Goal: Task Accomplishment & Management: Use online tool/utility

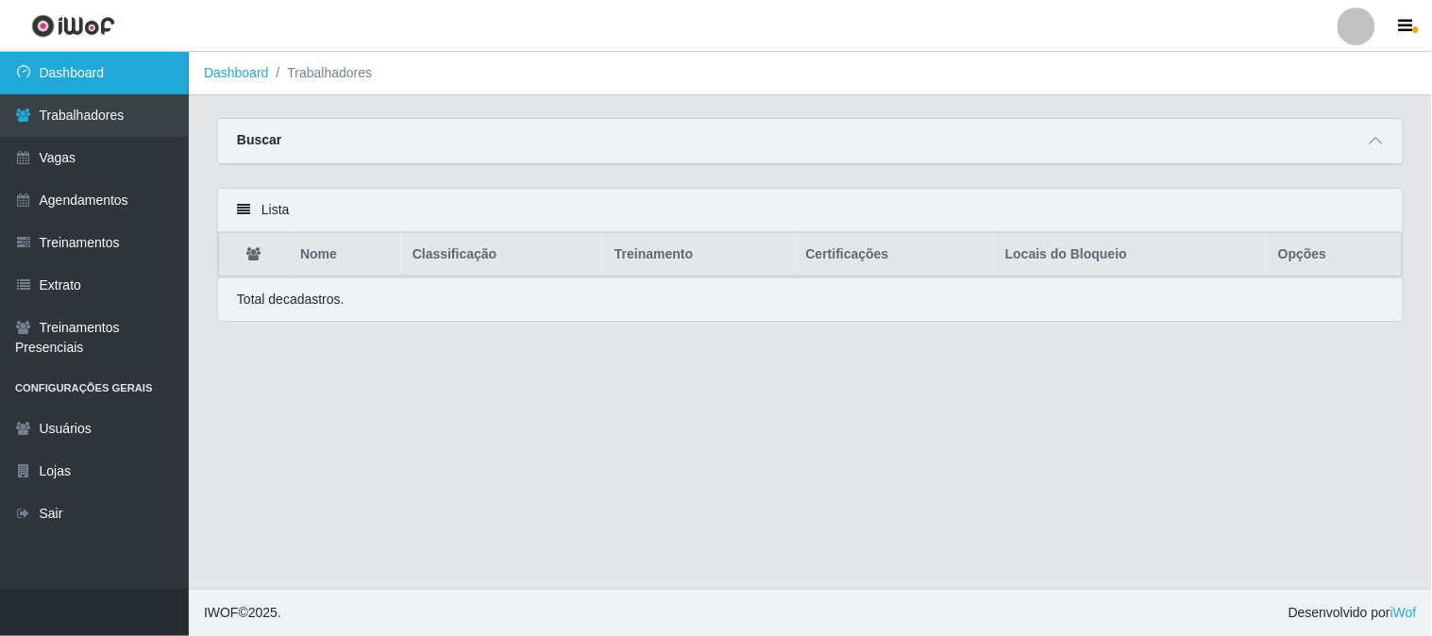
click at [161, 69] on link "Dashboard" at bounding box center [94, 73] width 189 height 42
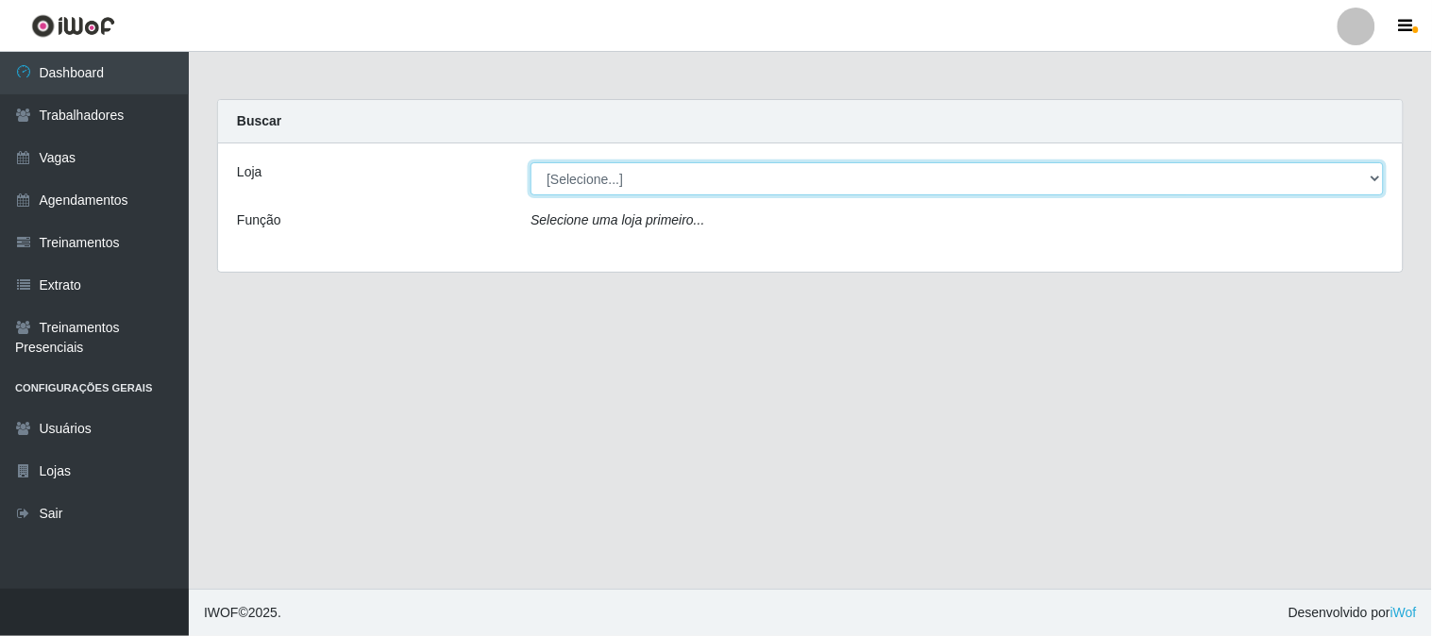
click at [611, 180] on select "[Selecione...] Sapore D'italia" at bounding box center [956, 178] width 853 height 33
select select "266"
click at [530, 162] on select "[Selecione...] Sapore D'italia" at bounding box center [956, 178] width 853 height 33
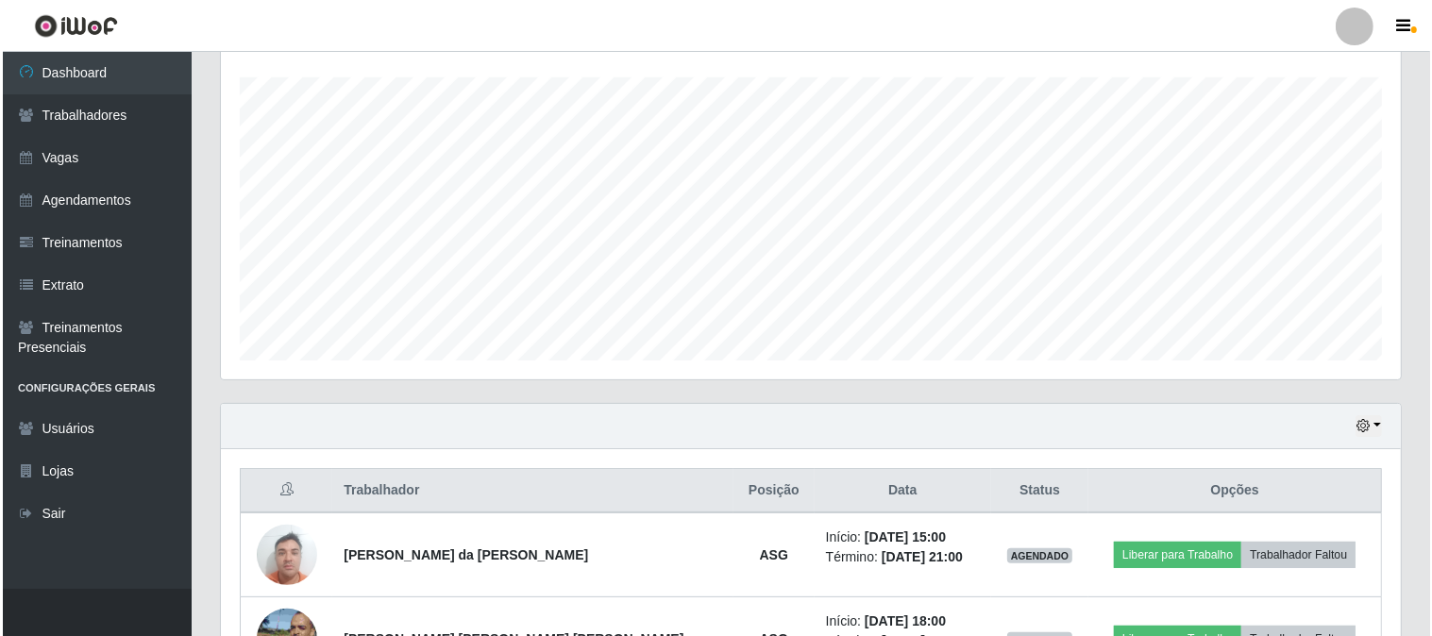
scroll to position [524, 0]
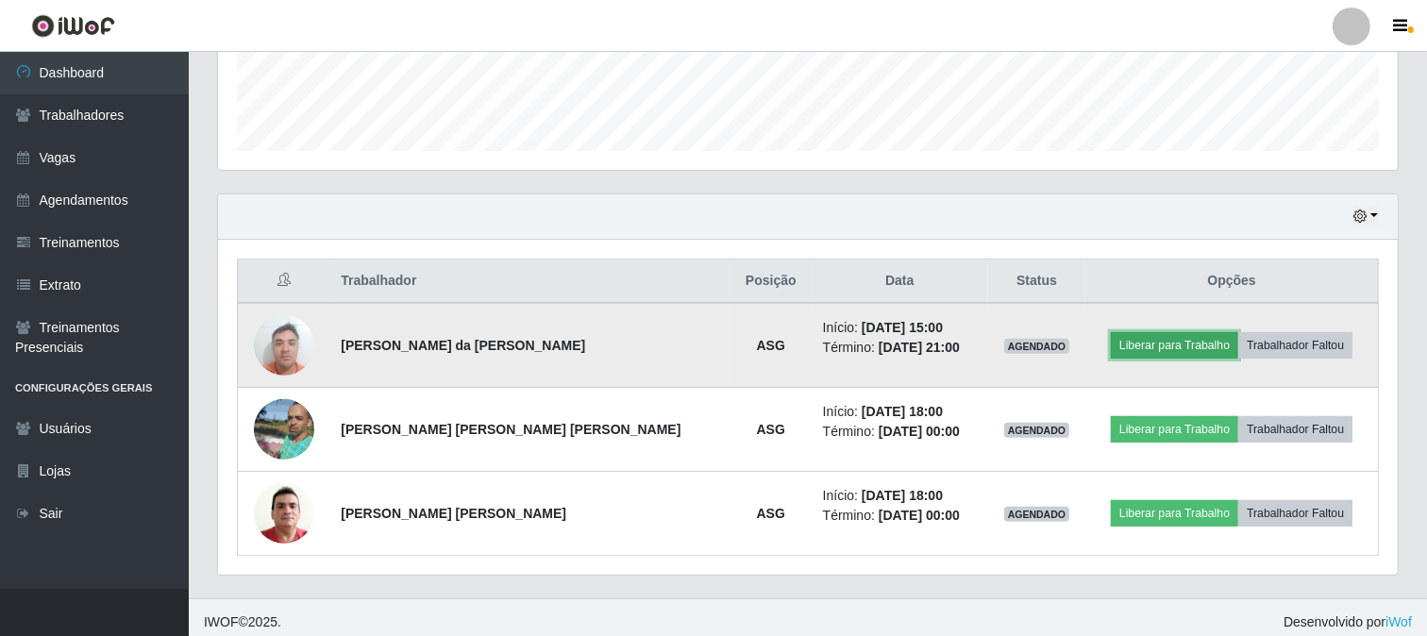
click at [1124, 347] on button "Liberar para Trabalho" at bounding box center [1174, 345] width 127 height 26
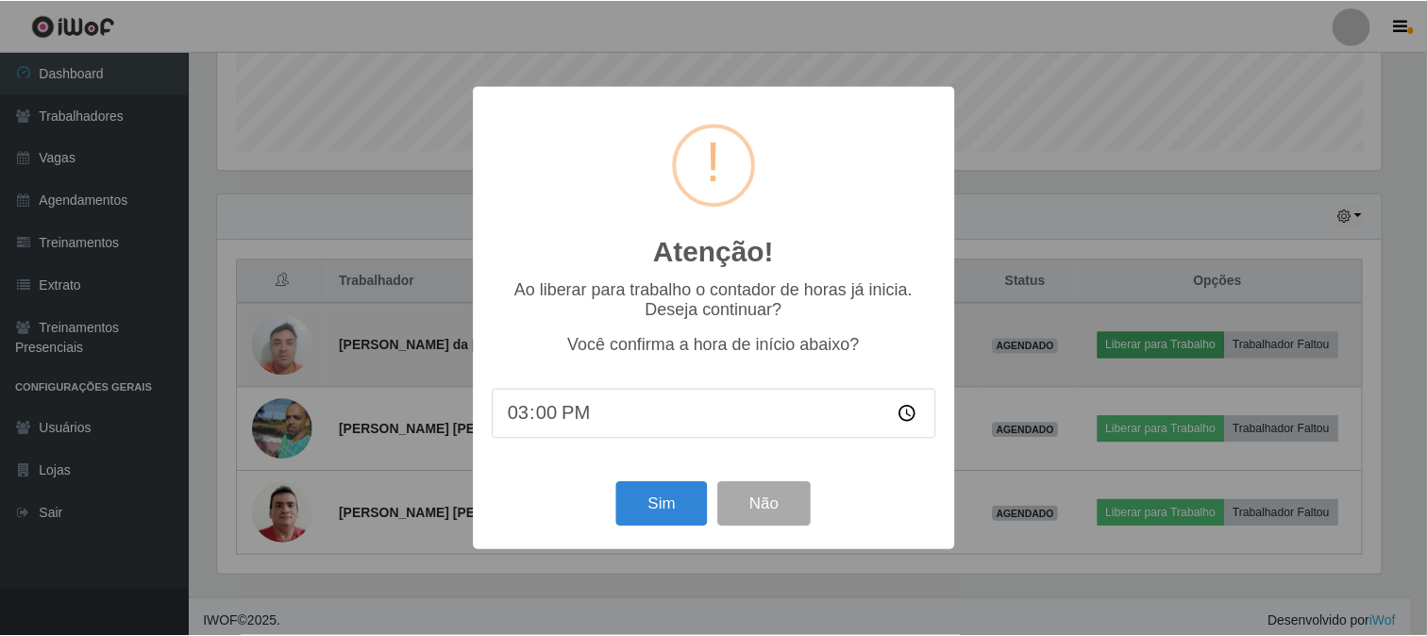
scroll to position [391, 1167]
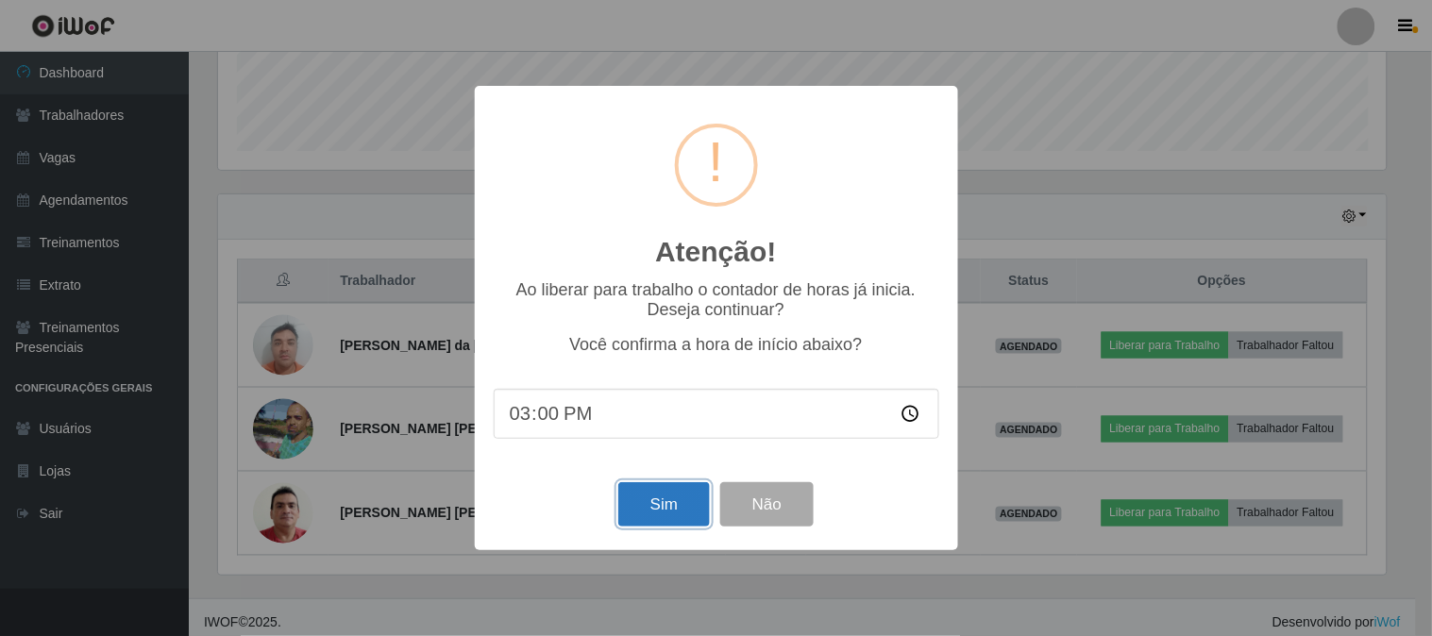
click at [672, 504] on button "Sim" at bounding box center [664, 504] width 92 height 44
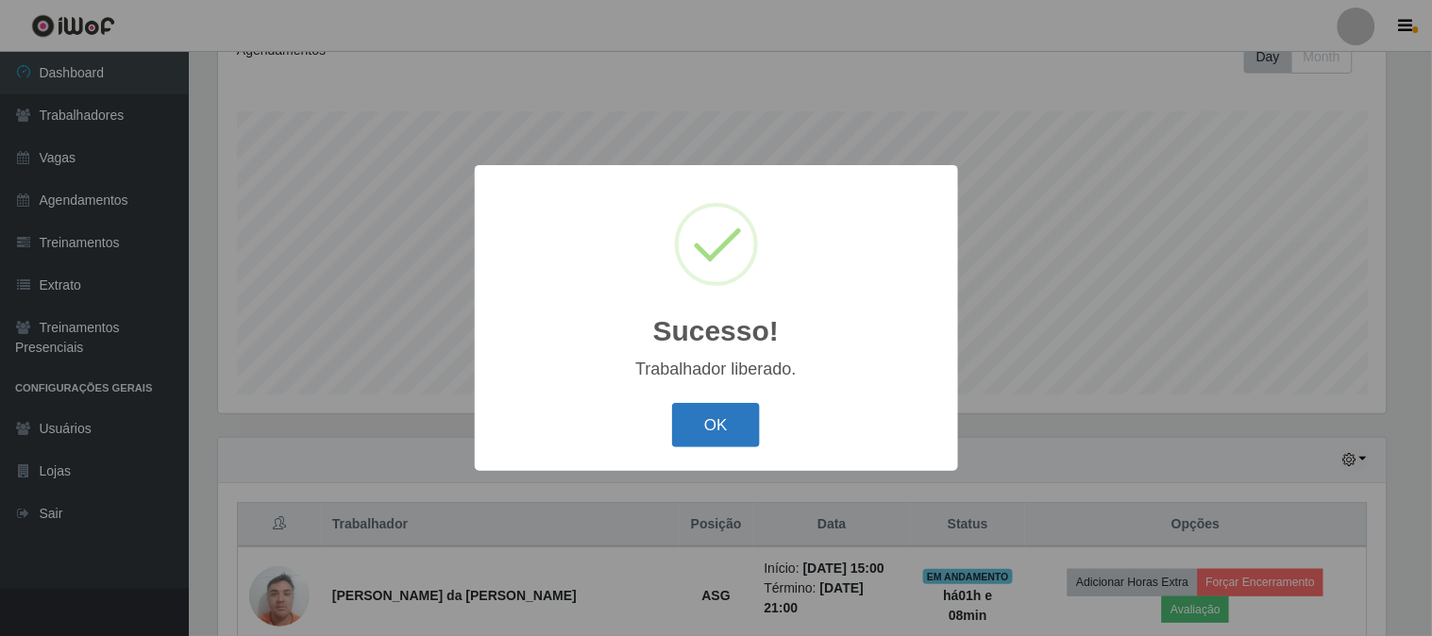
click at [719, 437] on button "OK" at bounding box center [716, 425] width 88 height 44
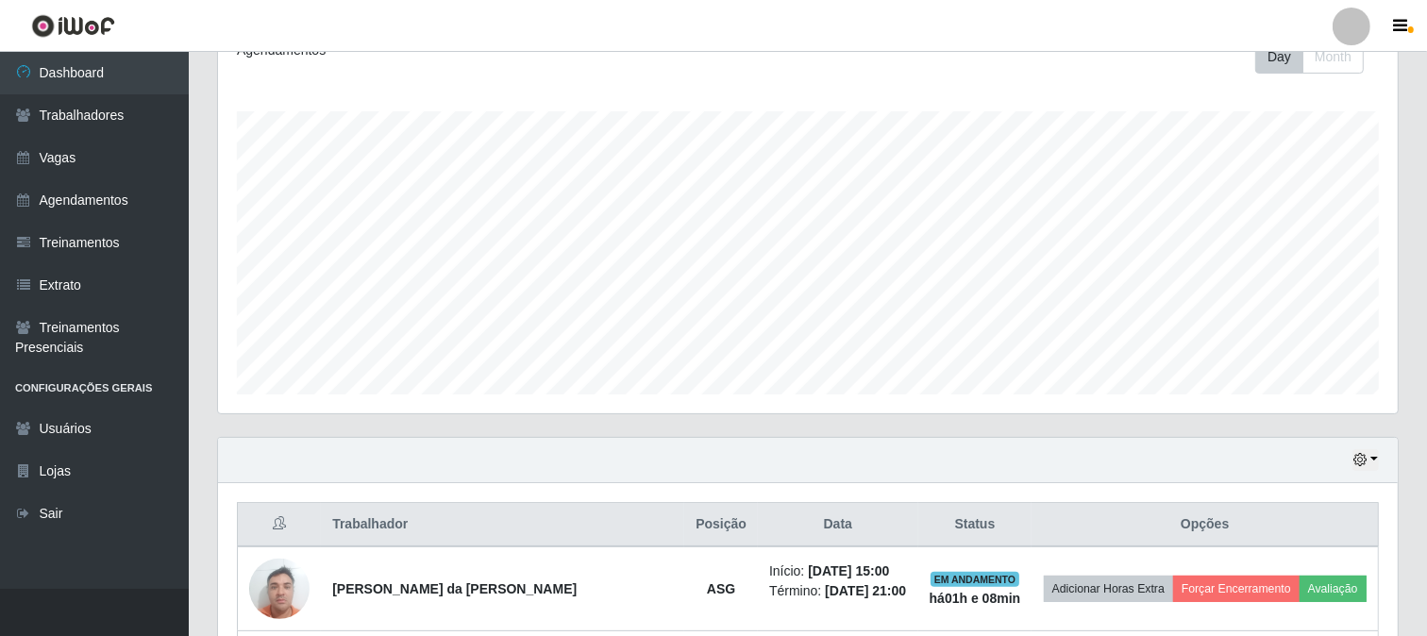
scroll to position [533, 0]
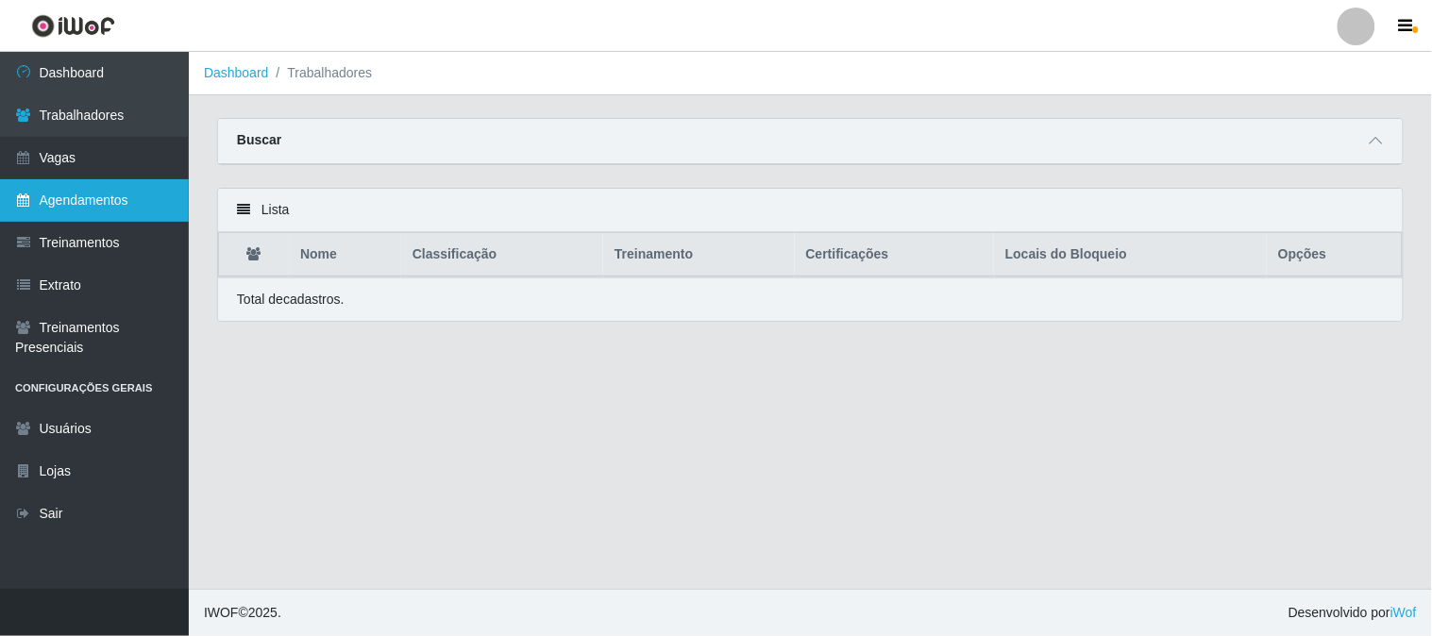
click at [144, 200] on link "Agendamentos" at bounding box center [94, 200] width 189 height 42
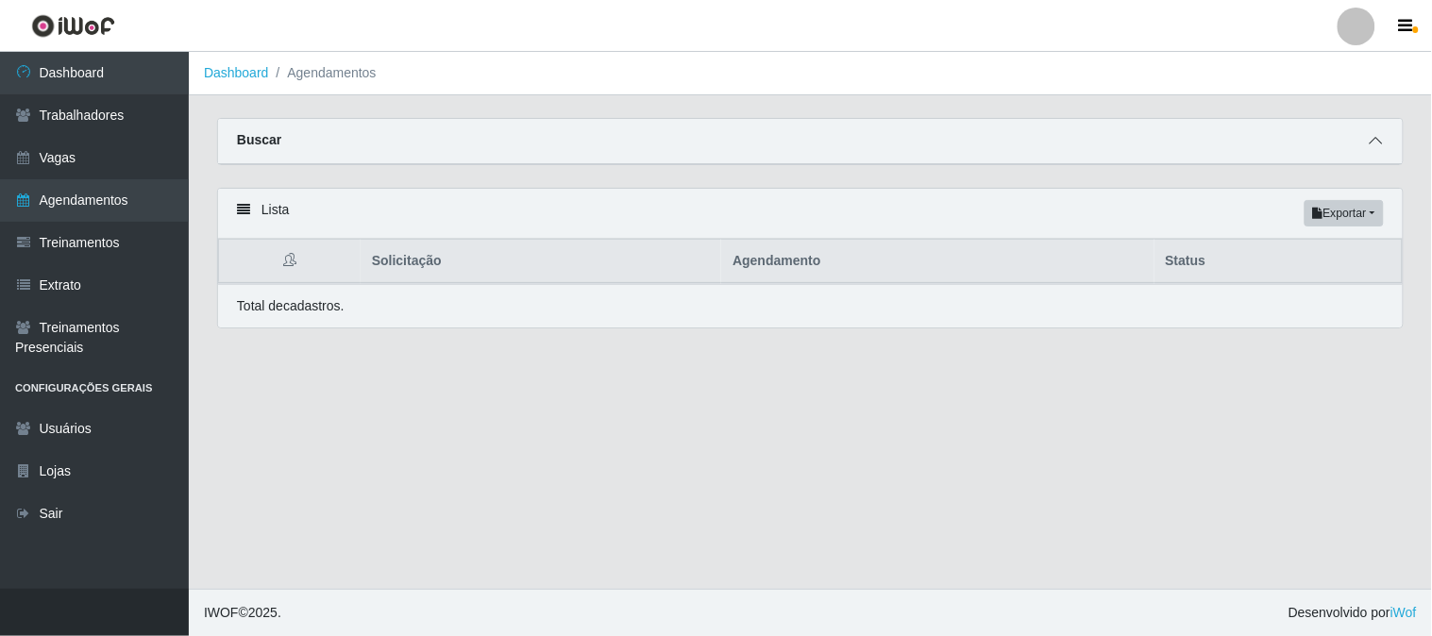
click at [1379, 138] on icon at bounding box center [1375, 140] width 13 height 13
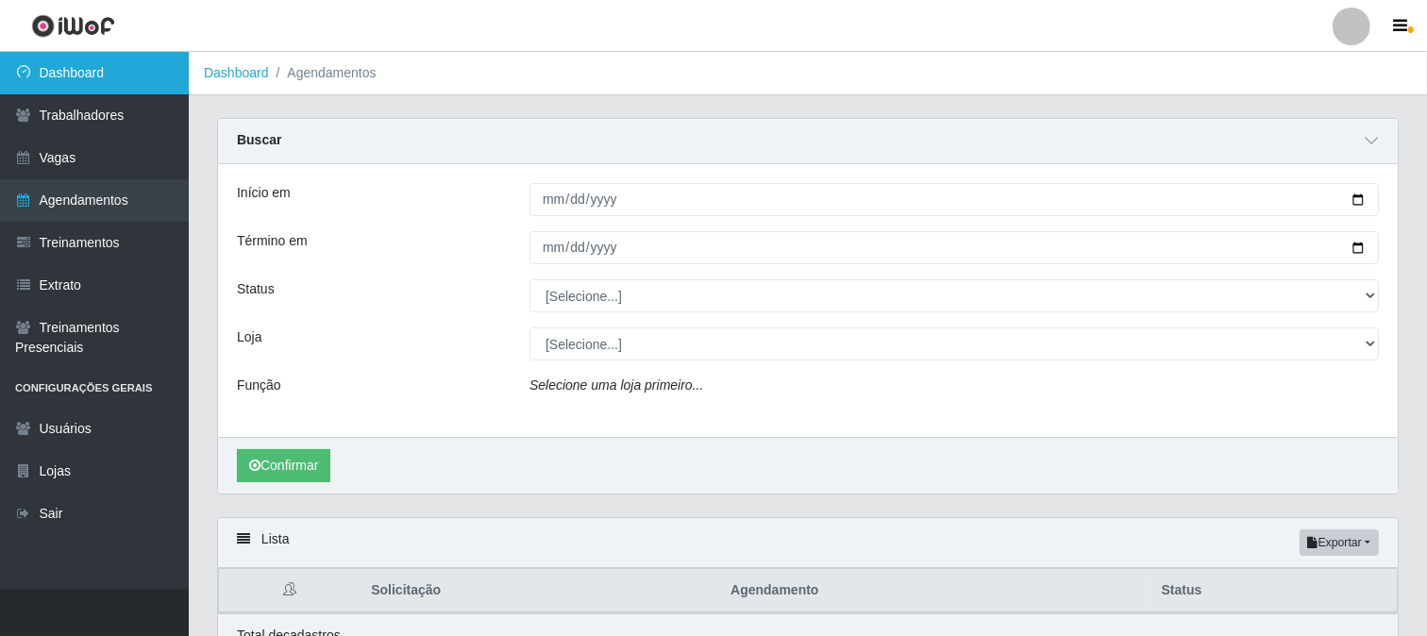
click at [152, 78] on link "Dashboard" at bounding box center [94, 73] width 189 height 42
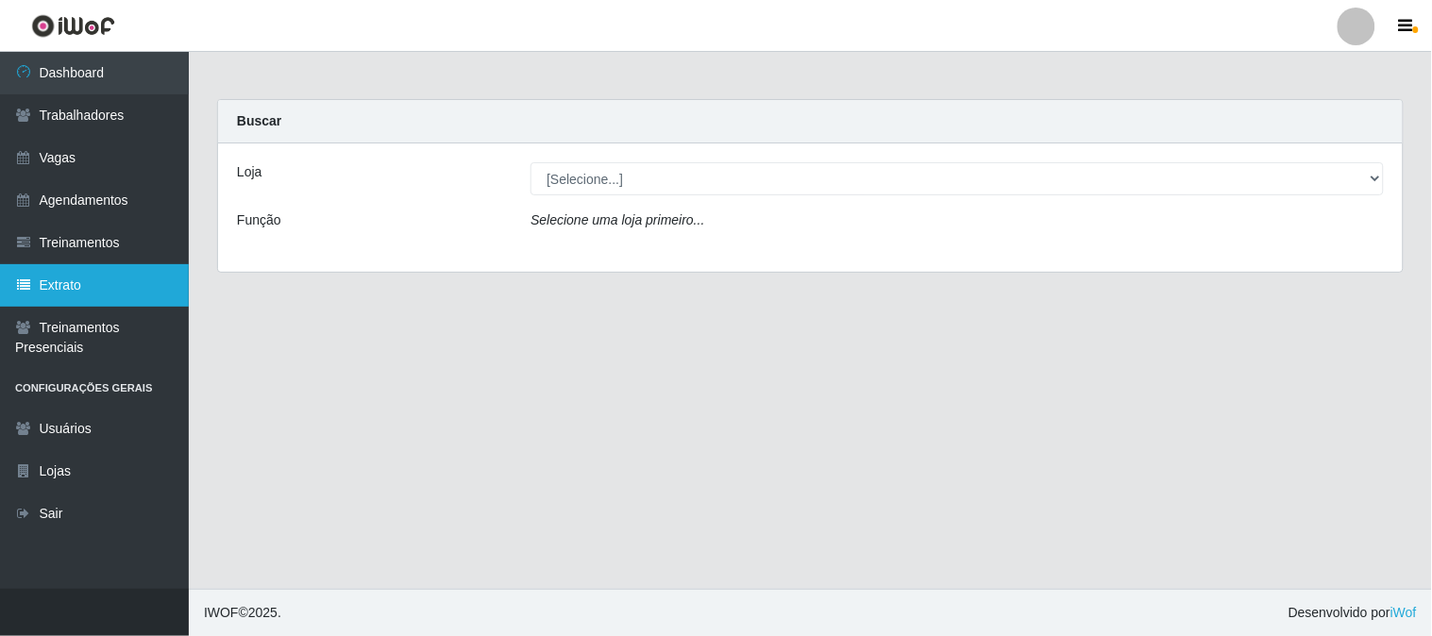
click at [95, 287] on link "Extrato" at bounding box center [94, 285] width 189 height 42
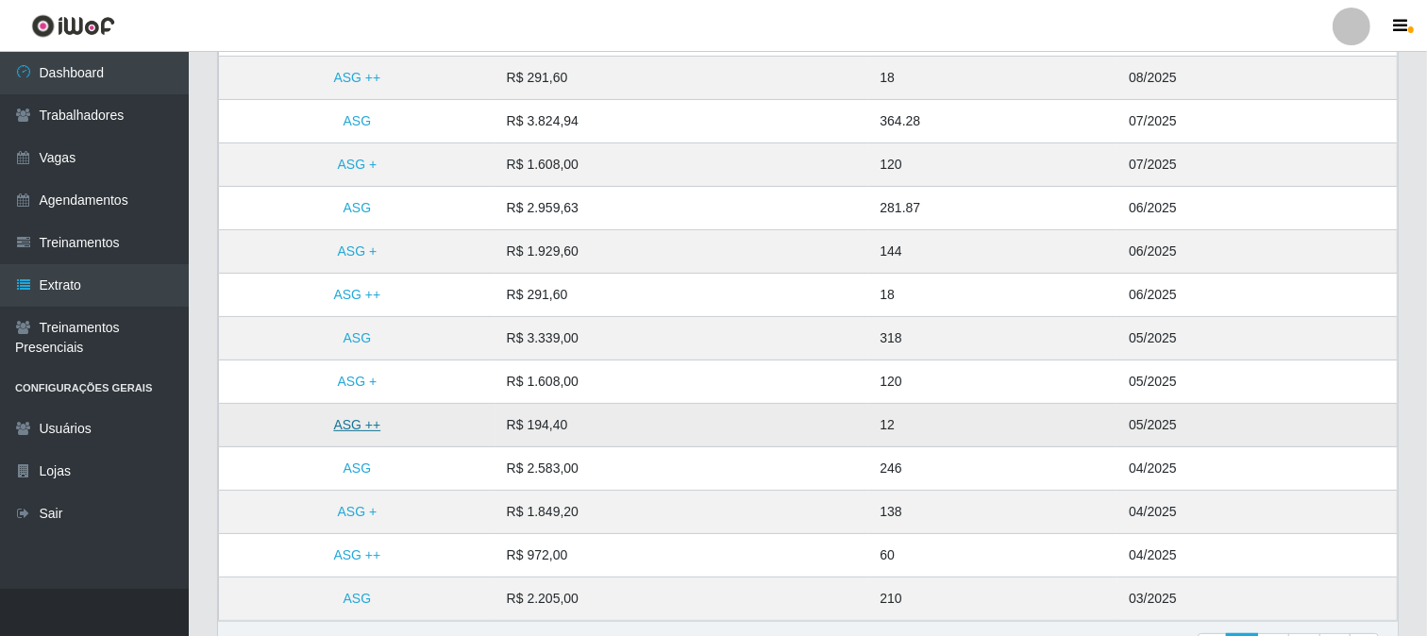
scroll to position [428, 0]
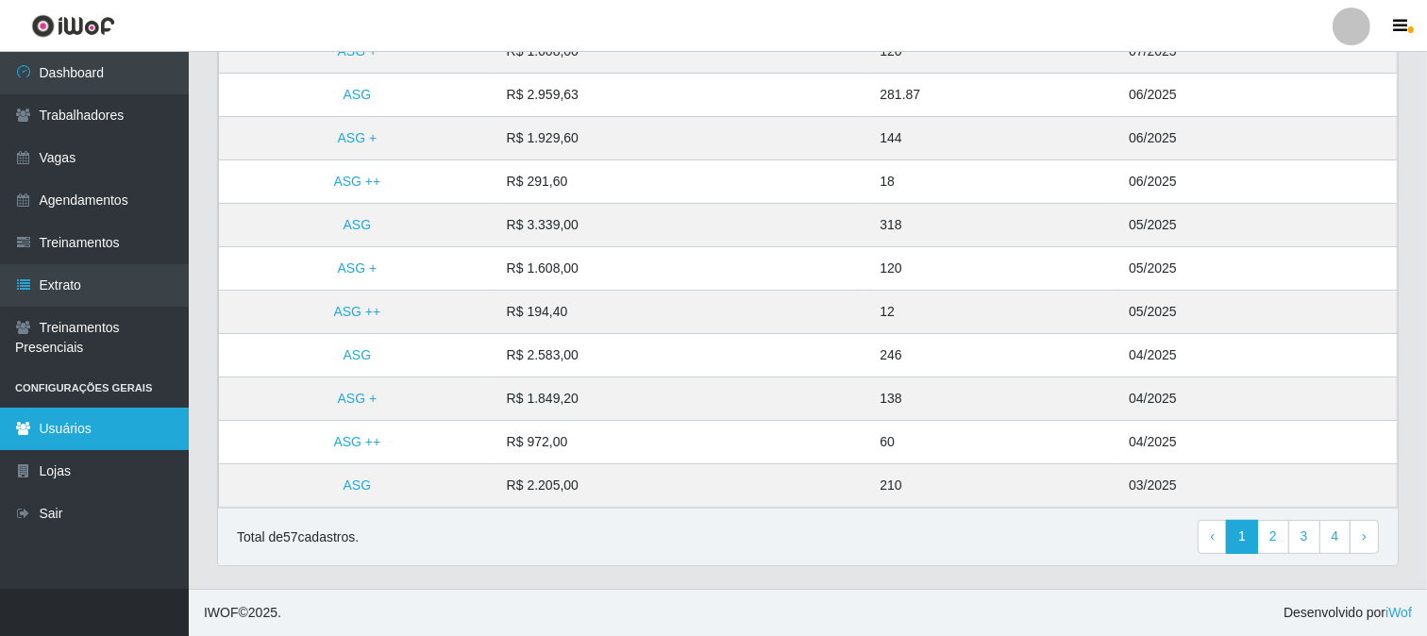
click at [92, 421] on link "Usuários" at bounding box center [94, 429] width 189 height 42
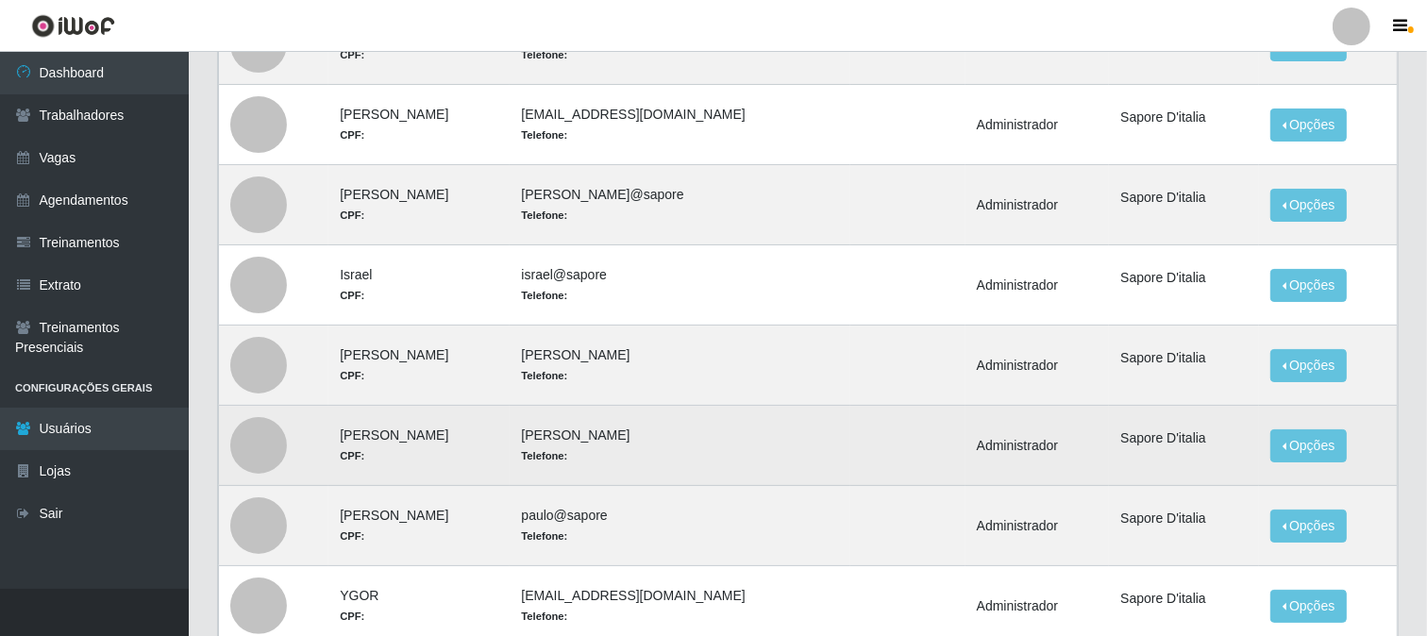
scroll to position [347, 0]
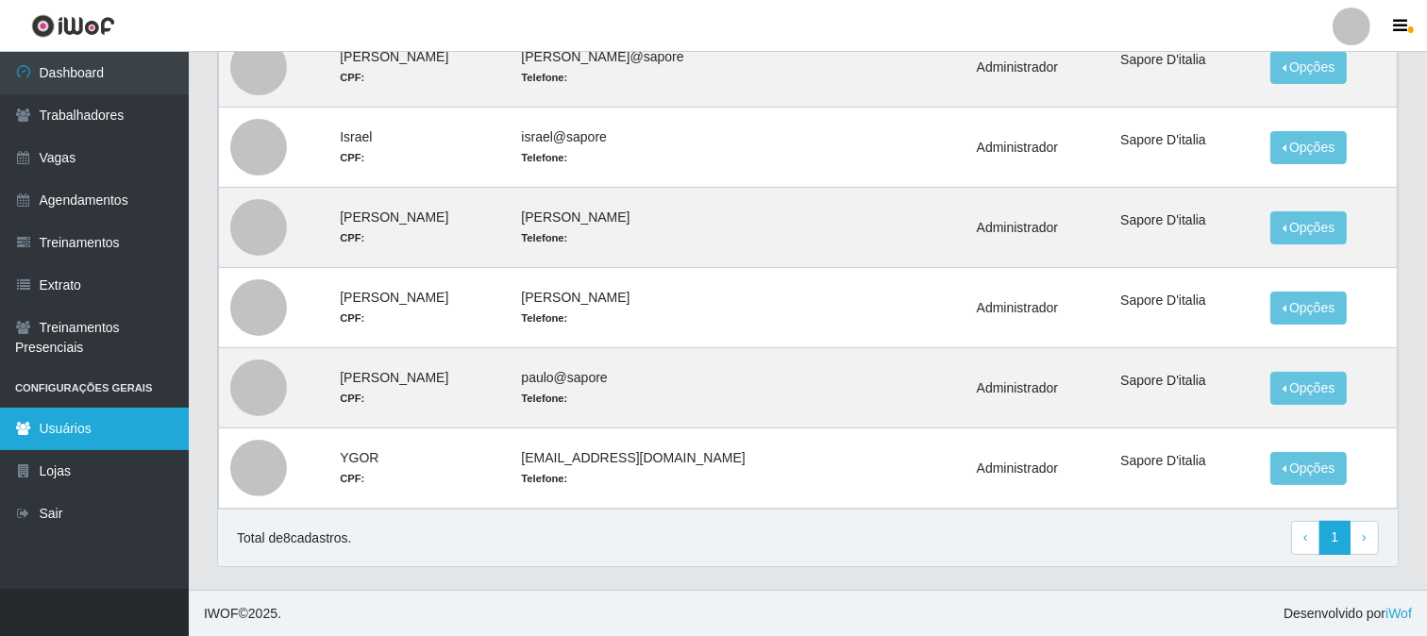
click at [109, 408] on link "Usuários" at bounding box center [94, 429] width 189 height 42
